Goal: Navigation & Orientation: Find specific page/section

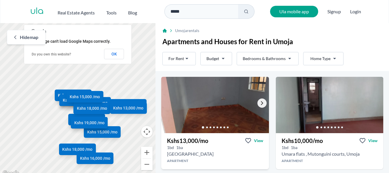
click at [261, 101] on icon "Go to the next property image" at bounding box center [262, 103] width 5 height 5
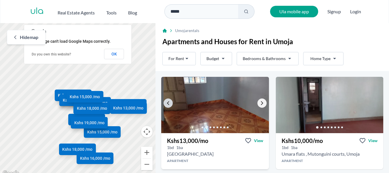
click at [261, 101] on icon "Go to the next property image" at bounding box center [262, 103] width 5 height 5
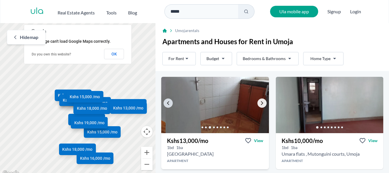
click at [261, 101] on icon "Go to the next property image" at bounding box center [262, 103] width 5 height 5
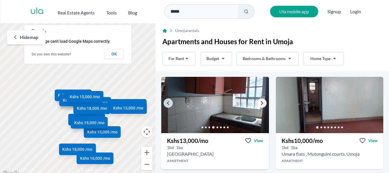
click at [261, 101] on icon "Go to the next property image" at bounding box center [262, 103] width 5 height 5
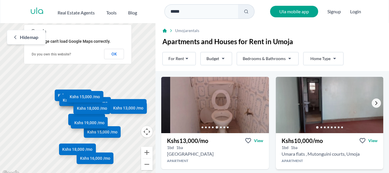
click at [375, 101] on link "Go to the next property image" at bounding box center [376, 102] width 9 height 9
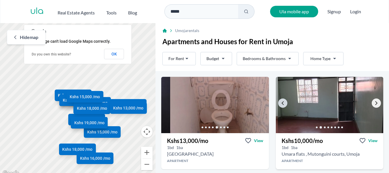
click at [375, 101] on link "Go to the next property image" at bounding box center [376, 102] width 9 height 9
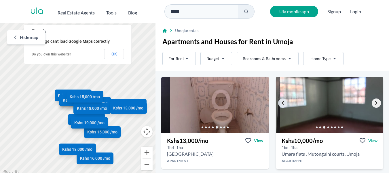
click at [375, 101] on link "Go to the next property image" at bounding box center [376, 102] width 9 height 9
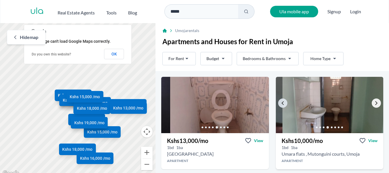
click at [374, 102] on icon "Go to the next property image" at bounding box center [376, 103] width 5 height 5
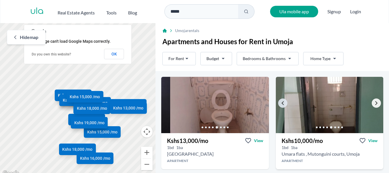
click at [374, 102] on icon "Go to the next property image" at bounding box center [376, 103] width 5 height 5
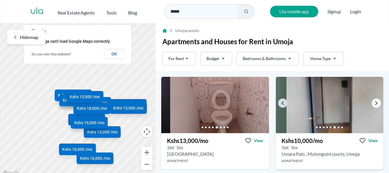
click at [374, 102] on icon "Go to the next property image" at bounding box center [376, 103] width 5 height 5
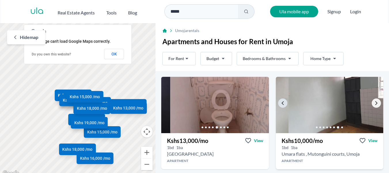
click at [374, 102] on icon "Go to the next property image" at bounding box center [376, 103] width 5 height 5
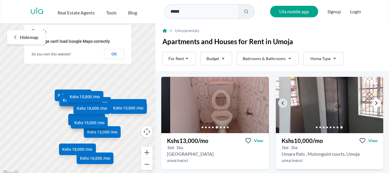
click at [374, 102] on icon "Go to the next property image" at bounding box center [376, 103] width 5 height 5
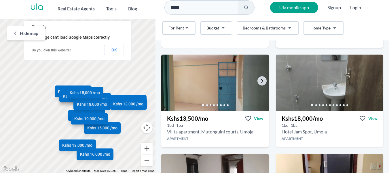
scroll to position [86, 0]
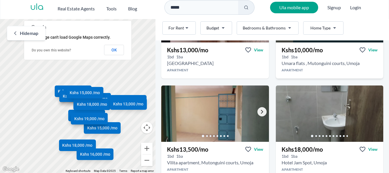
click at [259, 108] on link "Go to the next property image" at bounding box center [262, 111] width 9 height 9
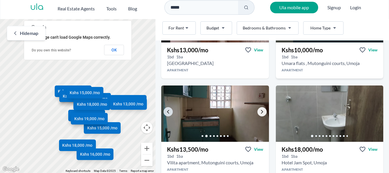
click at [260, 109] on icon "Go to the next property image" at bounding box center [262, 111] width 5 height 5
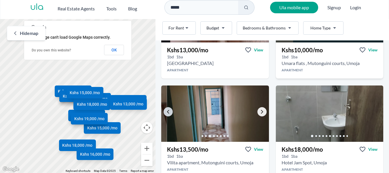
click at [260, 109] on icon "Go to the next property image" at bounding box center [262, 111] width 5 height 5
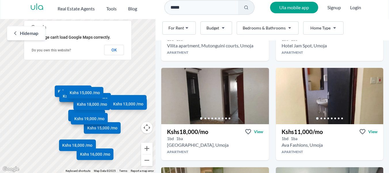
scroll to position [173, 0]
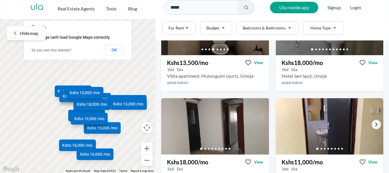
click at [372, 124] on link "Go to the next property image" at bounding box center [376, 124] width 9 height 9
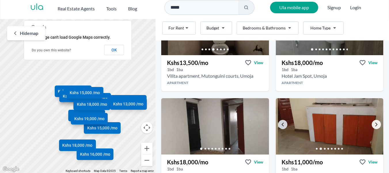
click at [374, 124] on icon "Go to the next property image" at bounding box center [376, 124] width 5 height 5
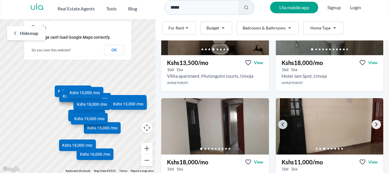
click at [374, 124] on icon "Go to the next property image" at bounding box center [376, 124] width 5 height 5
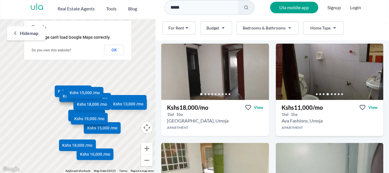
scroll to position [231, 0]
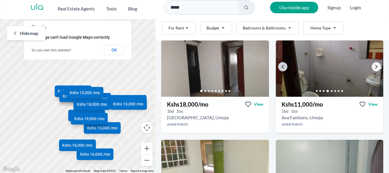
click at [375, 65] on link "Go to the next property image" at bounding box center [376, 66] width 9 height 9
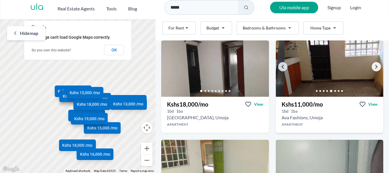
click at [375, 65] on link "Go to the next property image" at bounding box center [376, 66] width 9 height 9
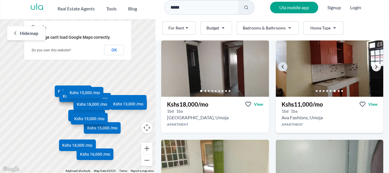
click at [374, 65] on icon "Go to the next property image" at bounding box center [376, 66] width 5 height 5
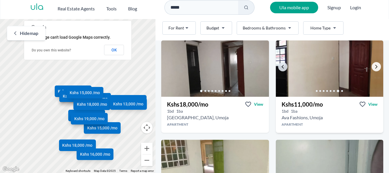
click at [374, 65] on icon "Go to the next property image" at bounding box center [376, 66] width 5 height 5
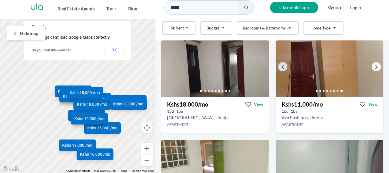
click at [374, 65] on icon "Go to the next property image" at bounding box center [376, 66] width 5 height 5
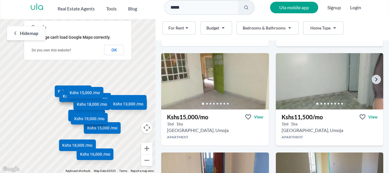
scroll to position [259, 0]
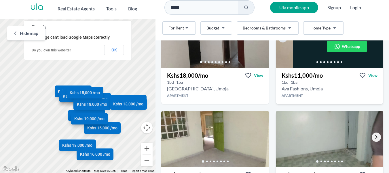
click at [375, 137] on link "Go to the next property image" at bounding box center [376, 136] width 9 height 9
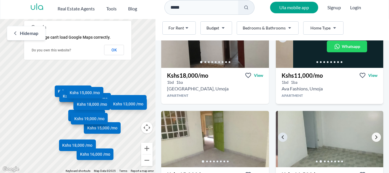
click at [374, 136] on icon "Go to the next property image" at bounding box center [376, 137] width 5 height 5
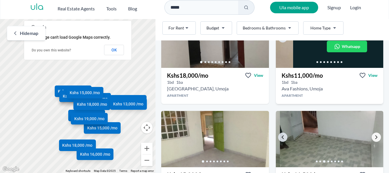
click at [374, 136] on icon "Go to the next property image" at bounding box center [376, 137] width 5 height 5
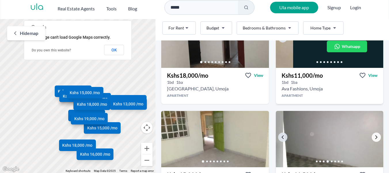
click at [374, 136] on icon "Go to the next property image" at bounding box center [376, 137] width 5 height 5
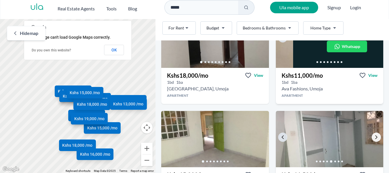
click at [374, 136] on icon "Go to the next property image" at bounding box center [376, 137] width 5 height 5
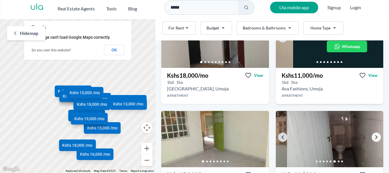
click at [374, 136] on icon "Go to the next property image" at bounding box center [376, 137] width 5 height 5
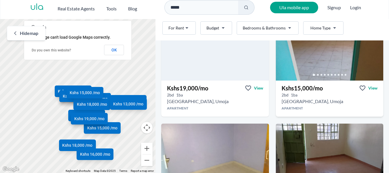
scroll to position [893, 0]
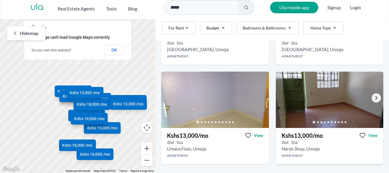
click at [376, 98] on link "Go to the next property image" at bounding box center [376, 97] width 9 height 9
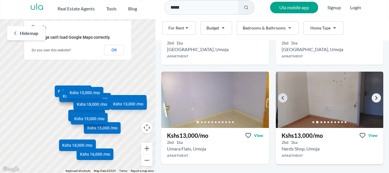
click at [376, 98] on link "Go to the next property image" at bounding box center [376, 97] width 9 height 9
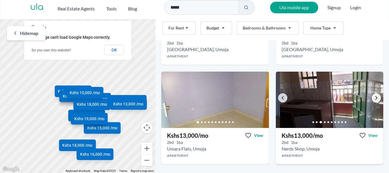
click at [375, 97] on link "Go to the next property image" at bounding box center [376, 97] width 9 height 9
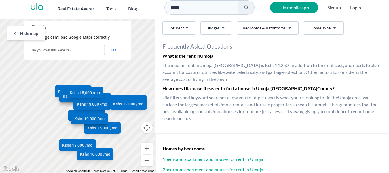
scroll to position [1108, 0]
